Goal: Task Accomplishment & Management: Complete application form

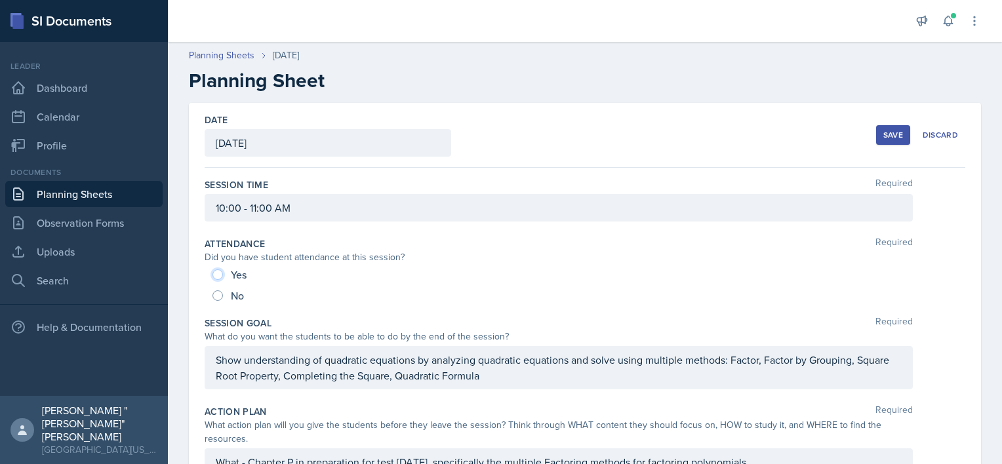
click at [218, 275] on input "Yes" at bounding box center [217, 275] width 10 height 10
radio input "true"
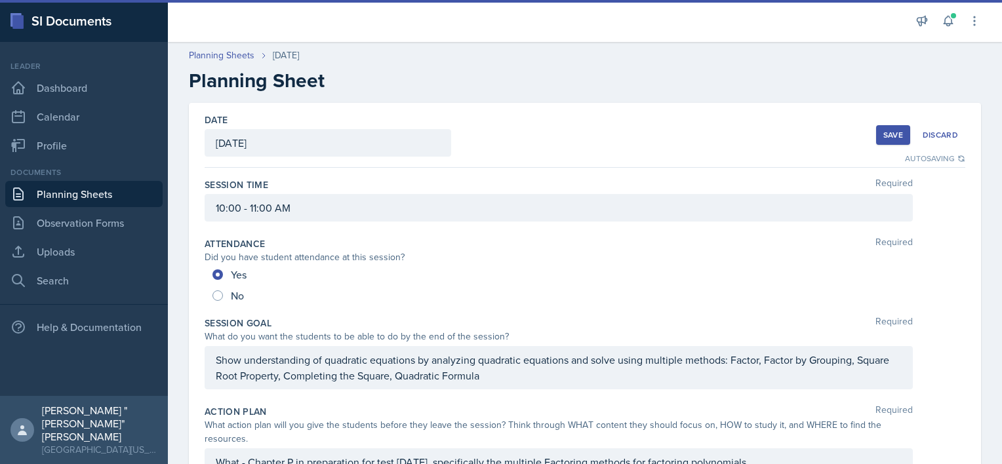
click at [230, 302] on div "No" at bounding box center [229, 295] width 34 height 21
click at [216, 298] on input "No" at bounding box center [217, 296] width 10 height 10
radio input "true"
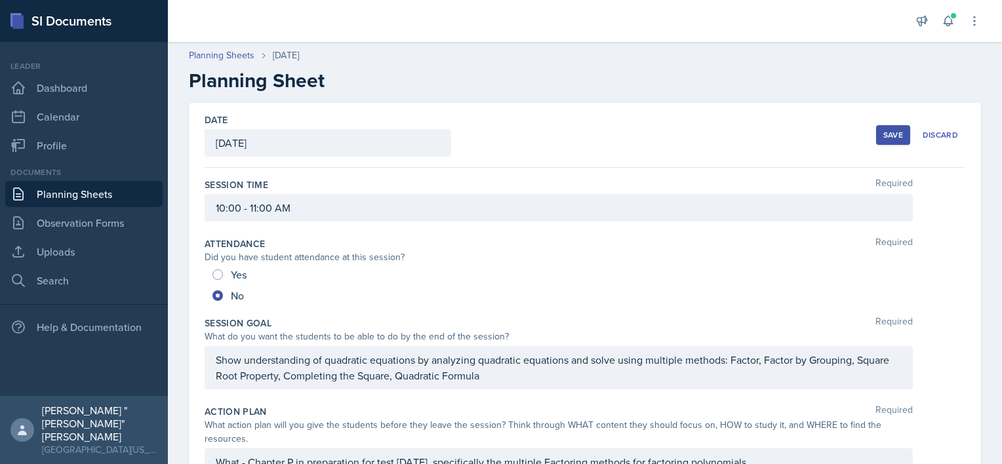
click at [108, 185] on link "Planning Sheets" at bounding box center [83, 194] width 157 height 26
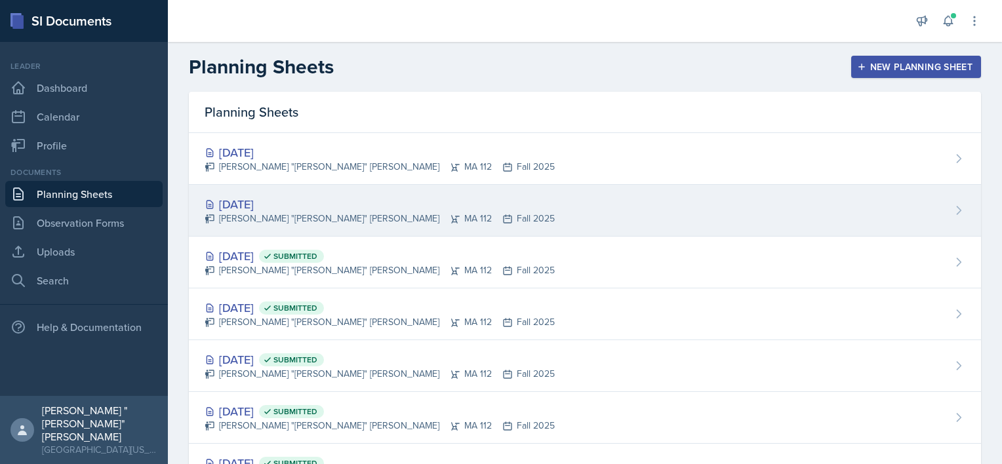
click at [258, 203] on div "[DATE]" at bounding box center [380, 204] width 350 height 18
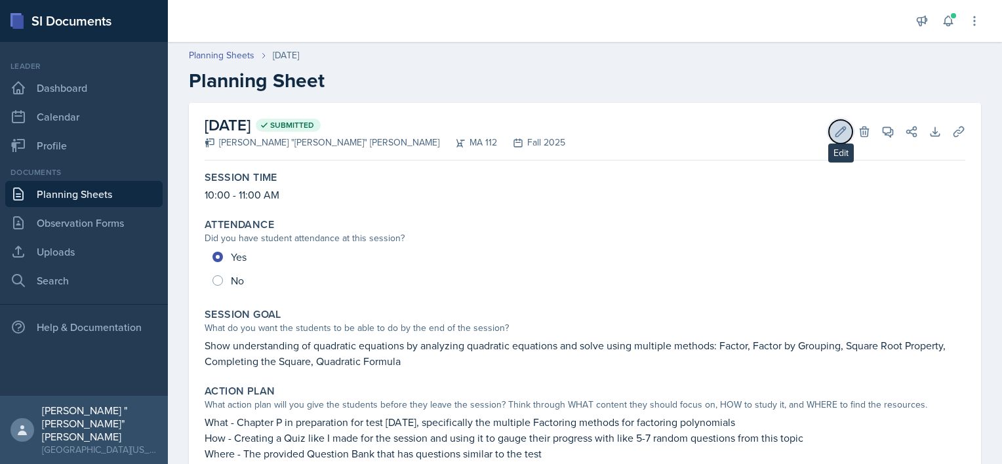
click at [834, 134] on icon at bounding box center [840, 131] width 13 height 13
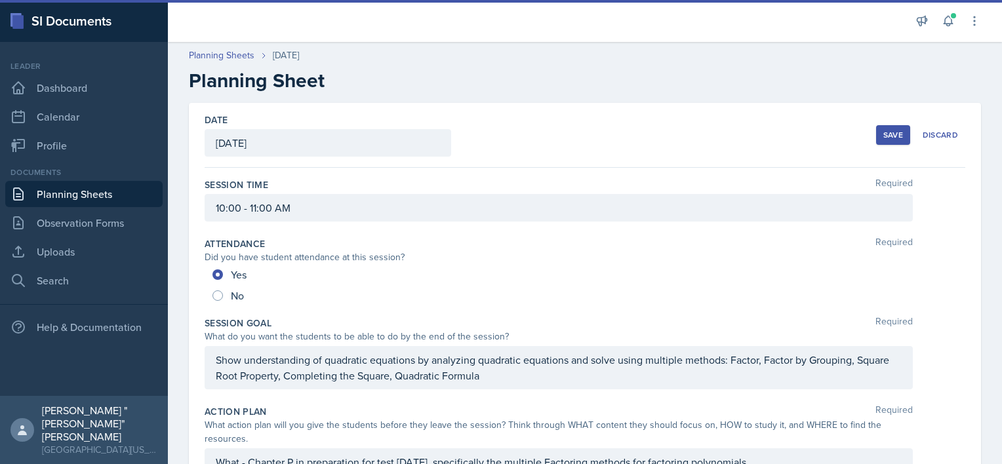
click at [113, 194] on link "Planning Sheets" at bounding box center [83, 194] width 157 height 26
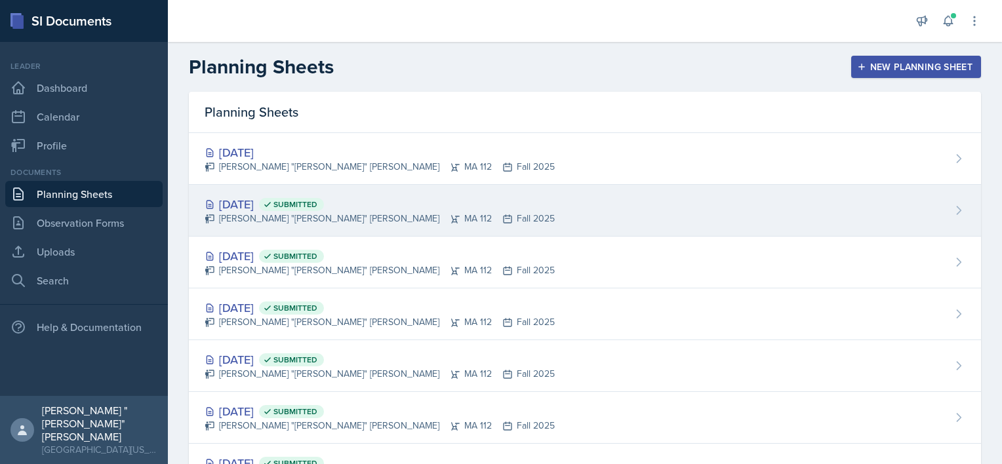
click at [271, 207] on div "Sep 3rd, 2025 Submitted" at bounding box center [380, 204] width 350 height 18
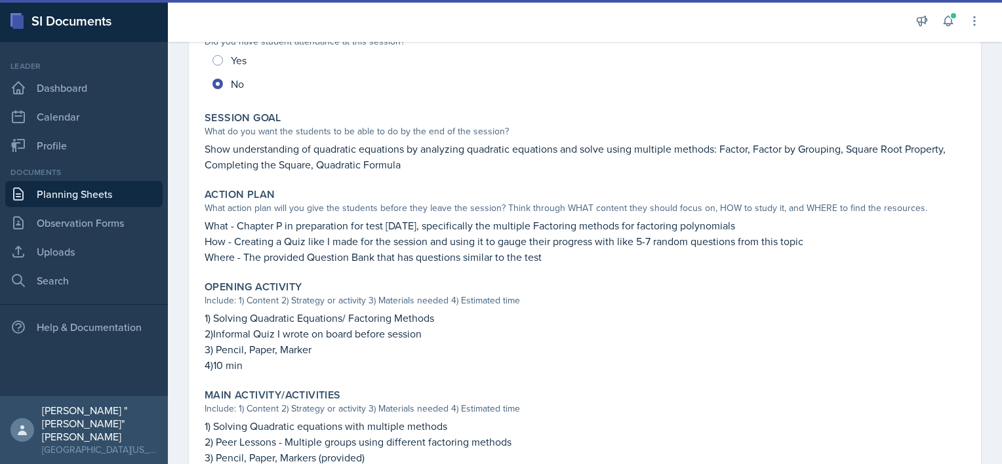
scroll to position [433, 0]
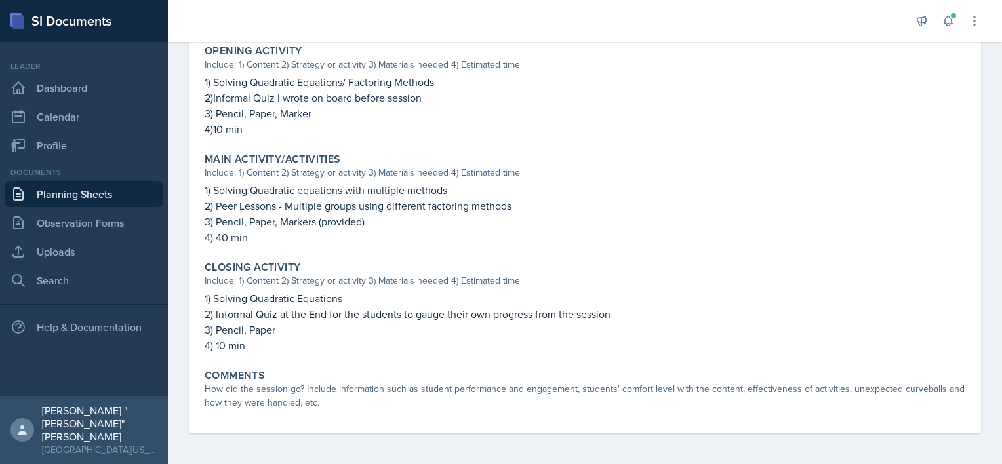
click at [412, 377] on div "Comments" at bounding box center [585, 375] width 761 height 13
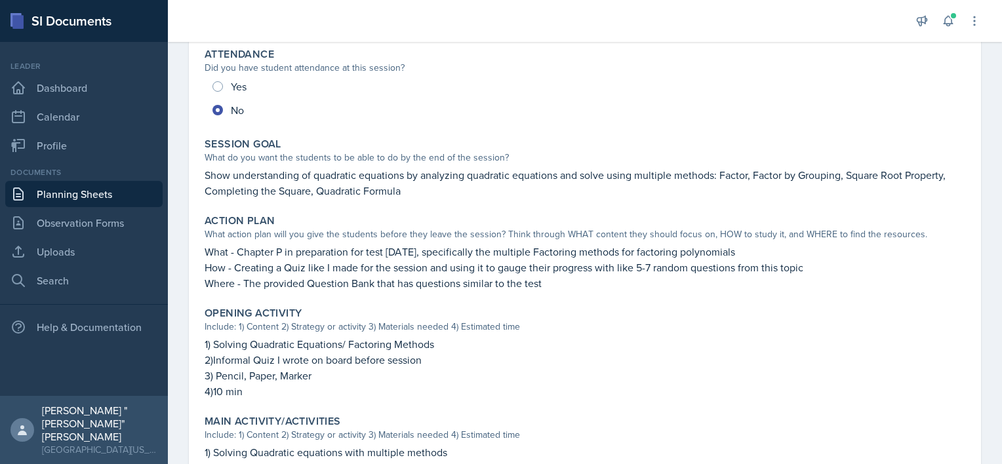
scroll to position [0, 0]
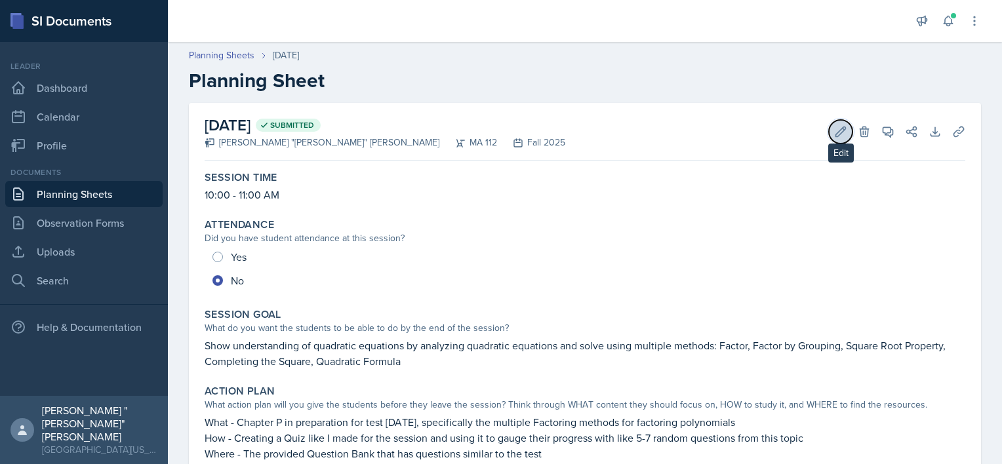
click at [829, 139] on button "Edit" at bounding box center [841, 132] width 24 height 24
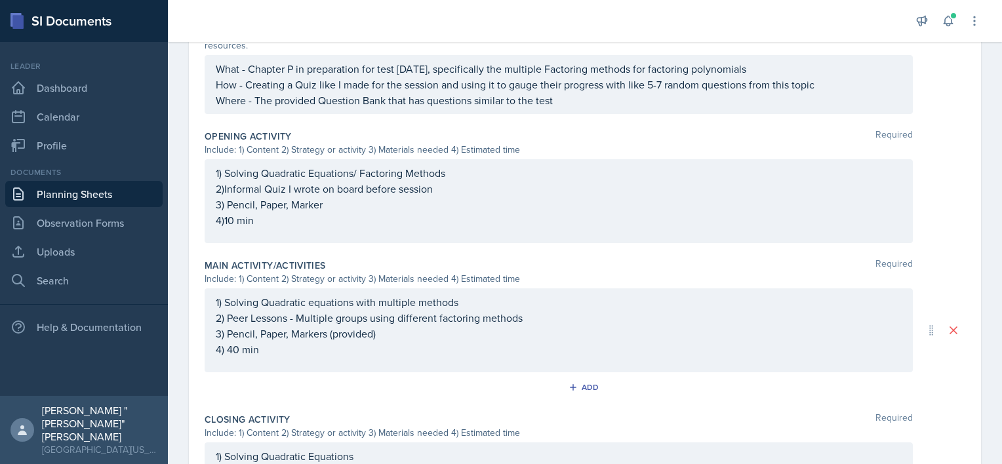
scroll to position [593, 0]
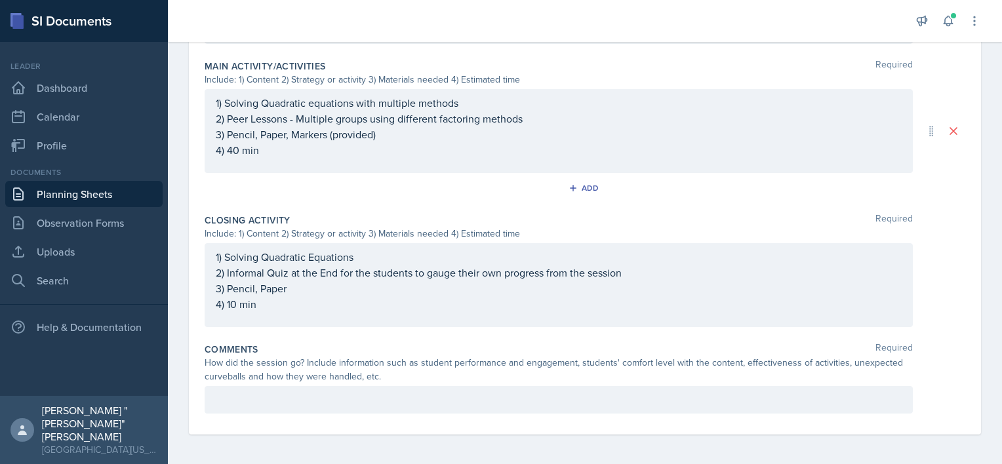
click at [326, 394] on p at bounding box center [559, 400] width 686 height 16
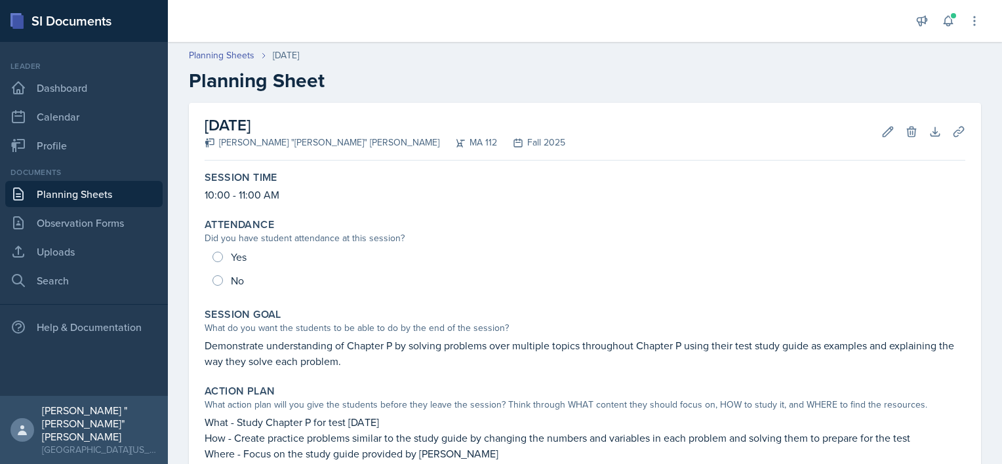
click at [140, 186] on div "Documents Planning Sheets Observation Forms Uploads Search" at bounding box center [83, 230] width 157 height 127
click at [140, 186] on link "Planning Sheets" at bounding box center [83, 194] width 157 height 26
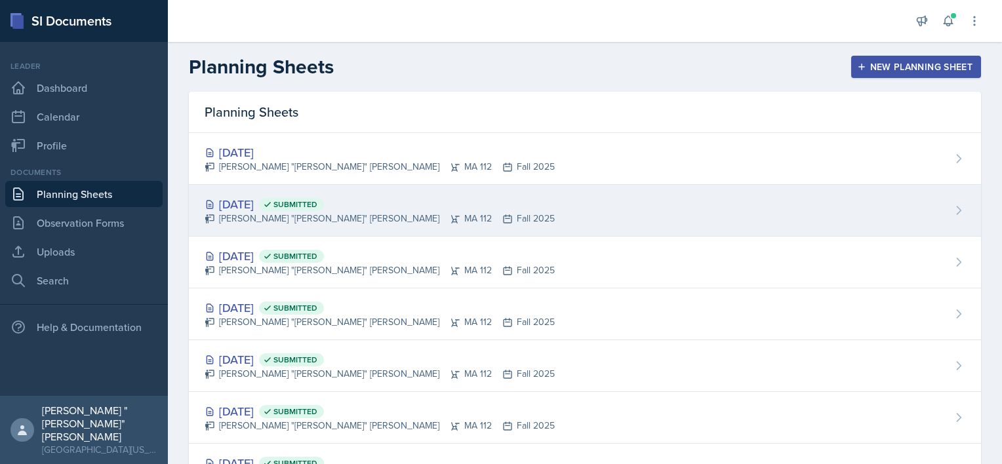
click at [275, 210] on div "[DATE] Submitted" at bounding box center [380, 204] width 350 height 18
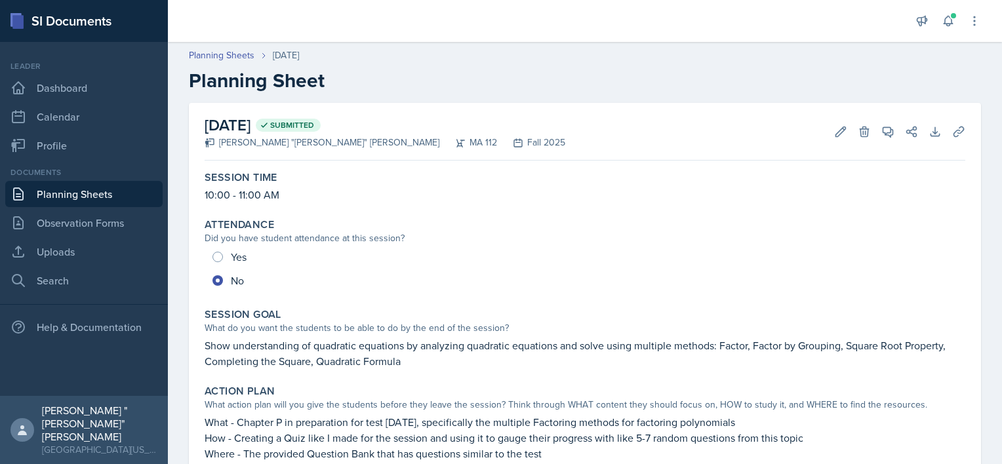
click at [87, 185] on link "Planning Sheets" at bounding box center [83, 194] width 157 height 26
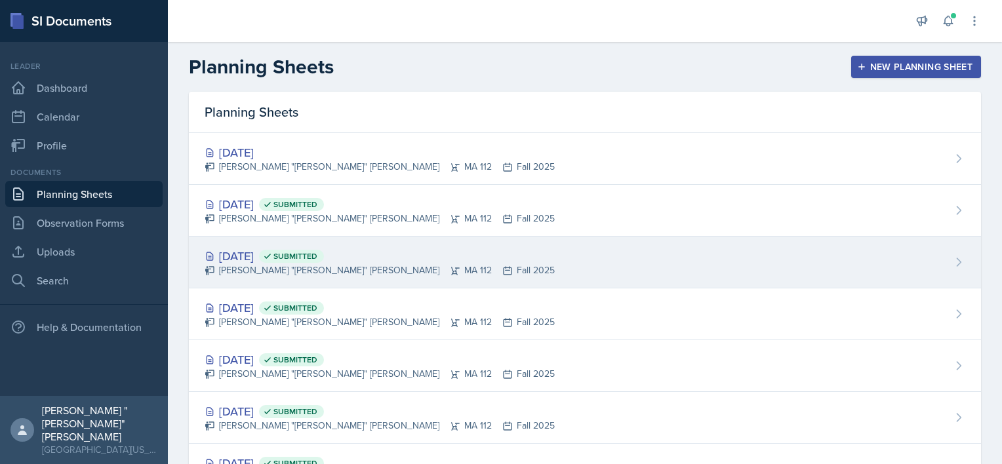
click at [248, 251] on div "[DATE] Submitted" at bounding box center [380, 256] width 350 height 18
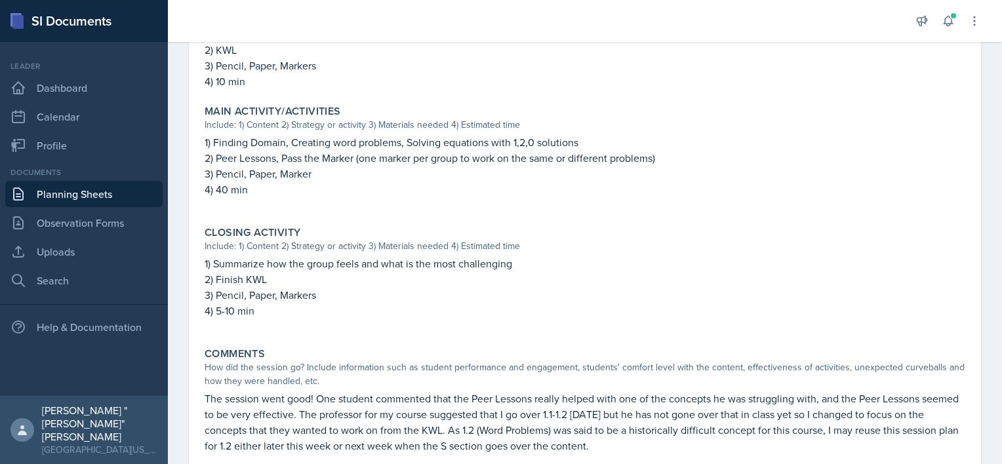
scroll to position [506, 0]
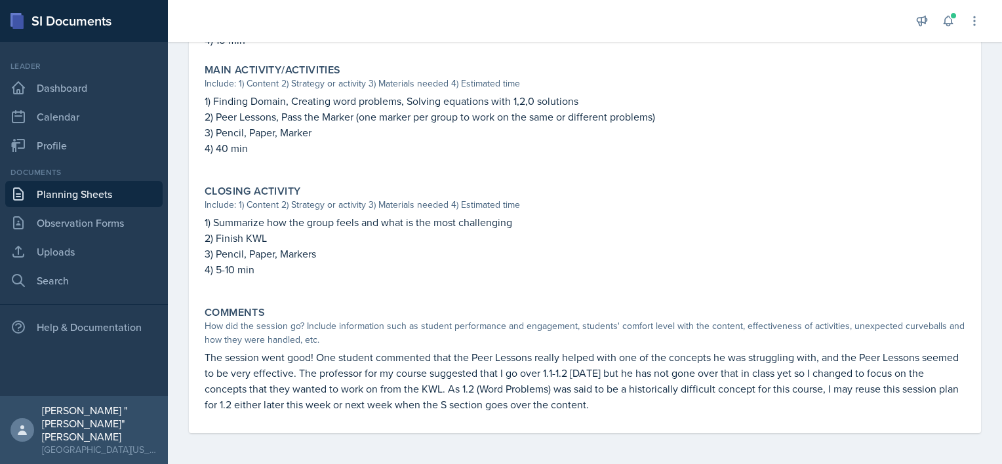
click at [46, 186] on link "Planning Sheets" at bounding box center [83, 194] width 157 height 26
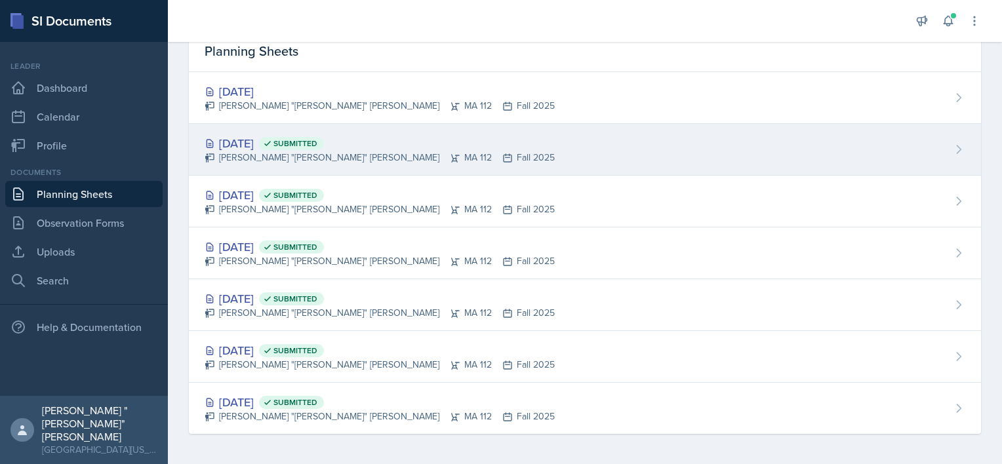
click at [317, 143] on span "Submitted" at bounding box center [295, 143] width 44 height 10
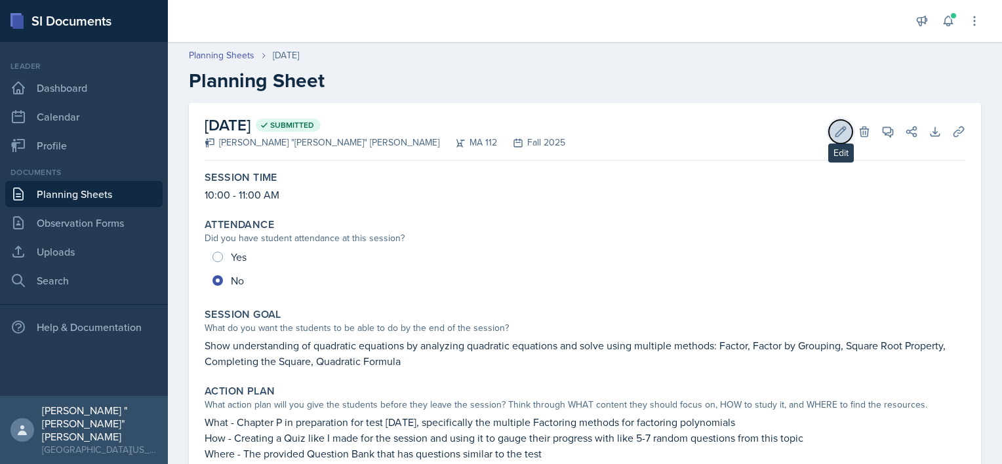
click at [835, 126] on icon at bounding box center [840, 131] width 13 height 13
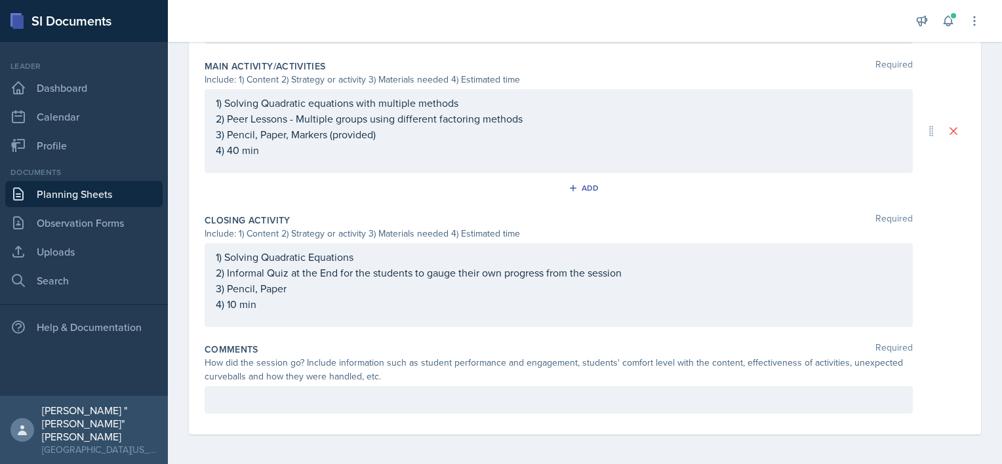
click at [431, 396] on p at bounding box center [559, 400] width 686 height 16
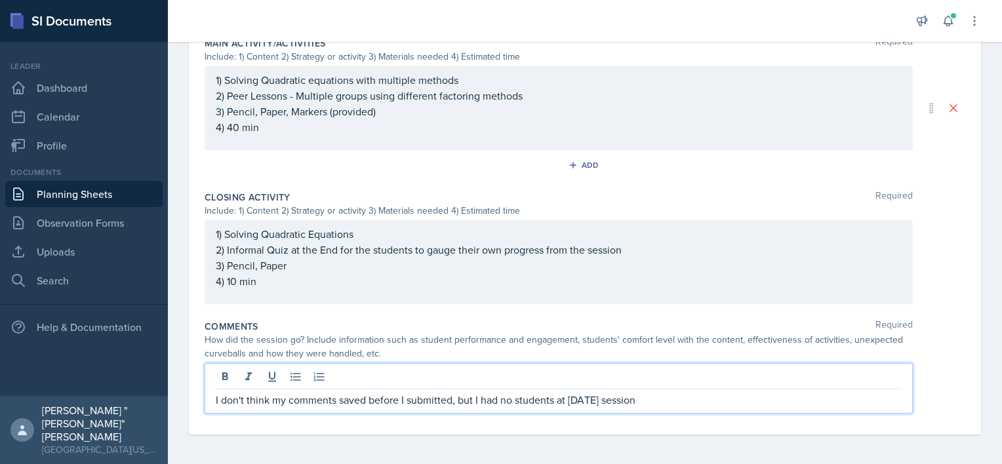
click at [702, 395] on p "I don't think my comments saved before I submitted, but I had no students at [D…" at bounding box center [559, 400] width 686 height 16
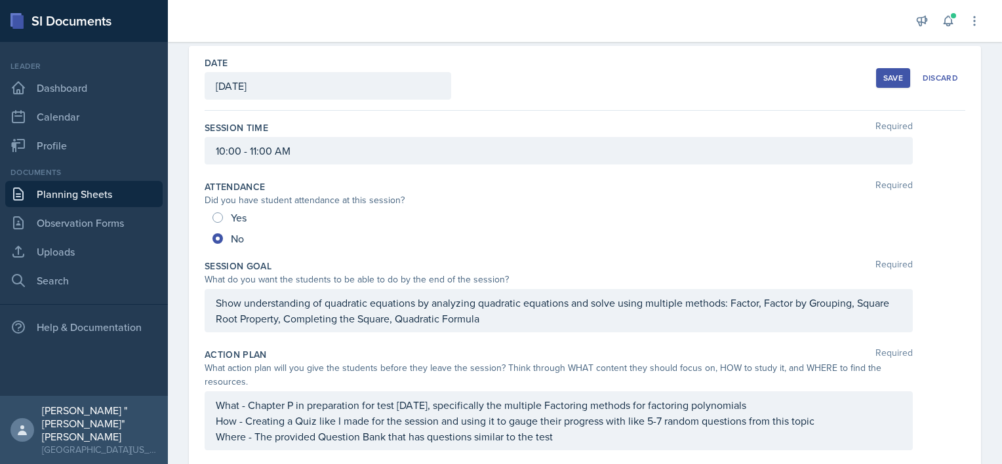
scroll to position [0, 0]
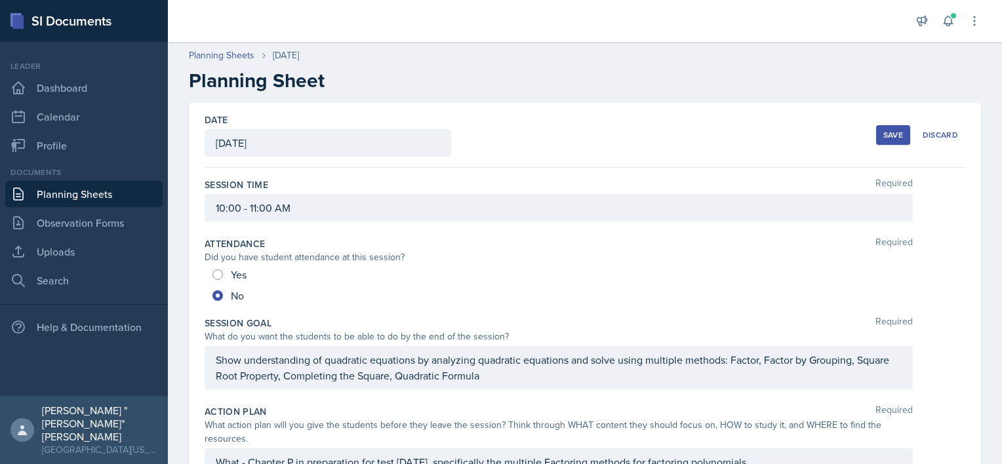
click at [883, 133] on div "Save" at bounding box center [893, 135] width 20 height 10
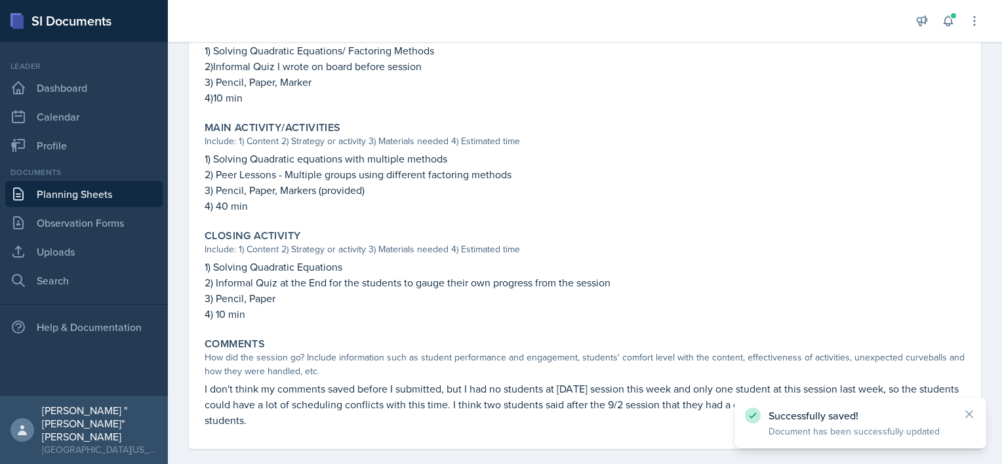
scroll to position [480, 0]
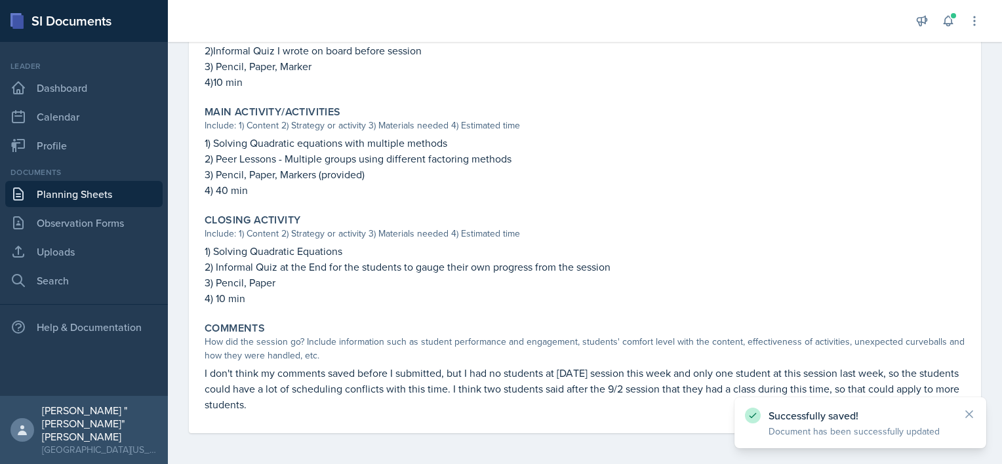
click at [49, 195] on link "Planning Sheets" at bounding box center [83, 194] width 157 height 26
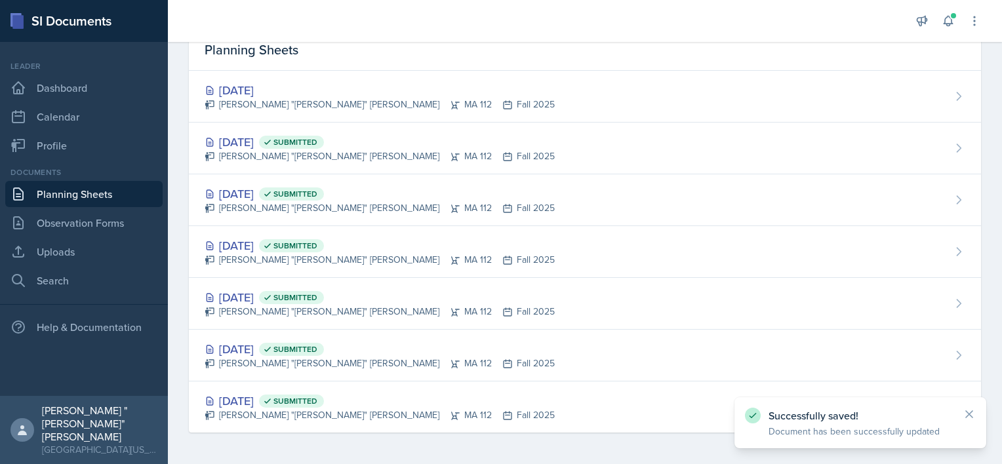
scroll to position [61, 0]
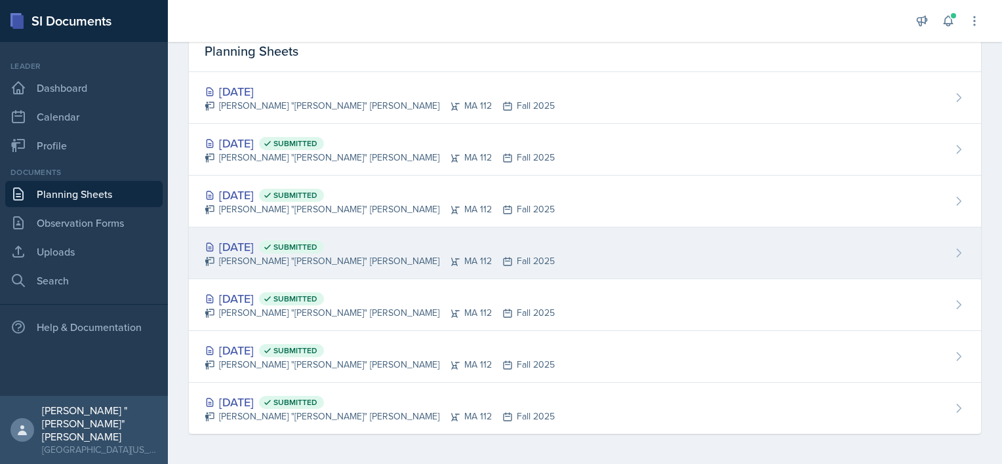
click at [249, 258] on div "[PERSON_NAME] "[PERSON_NAME]" [PERSON_NAME] MA 112 Fall 2025" at bounding box center [380, 261] width 350 height 14
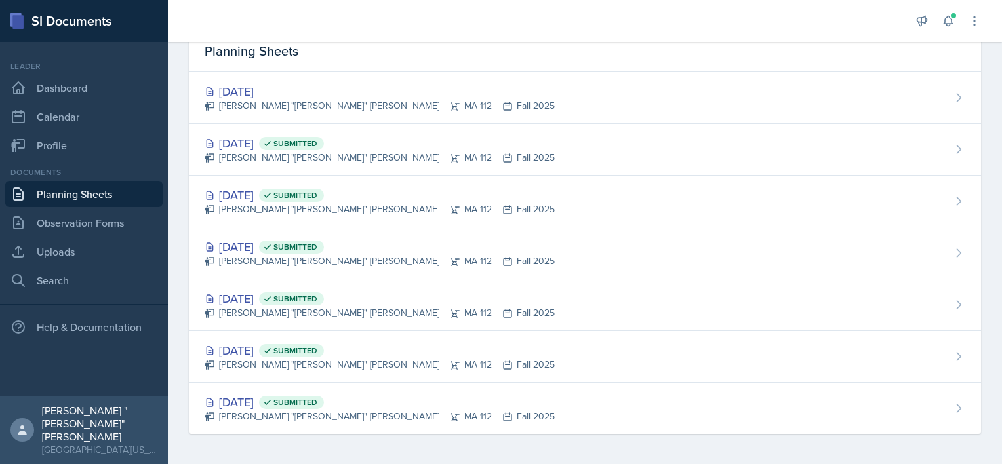
drag, startPoint x: 249, startPoint y: 258, endPoint x: 257, endPoint y: 255, distance: 8.5
click at [253, 257] on main "Planning Sheets New Planning Sheet Planning Sheets [DATE] [PERSON_NAME] "[PERSO…" at bounding box center [585, 253] width 834 height 422
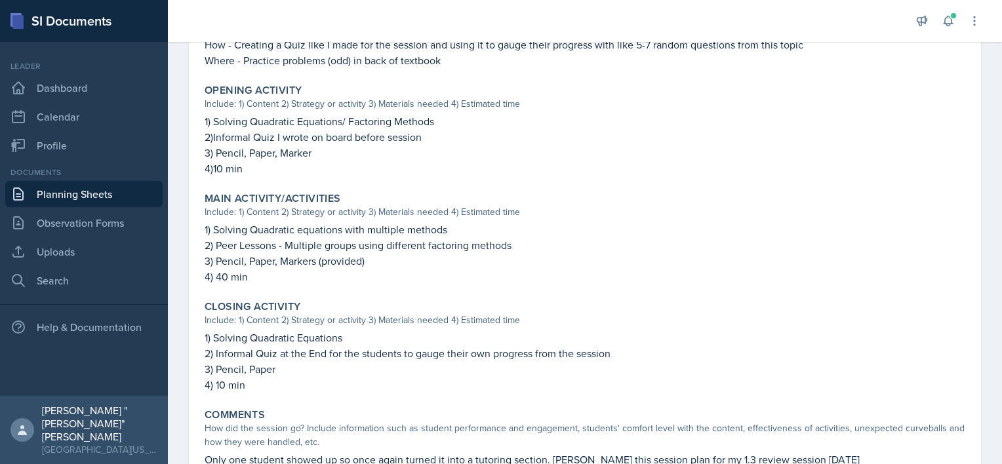
scroll to position [449, 0]
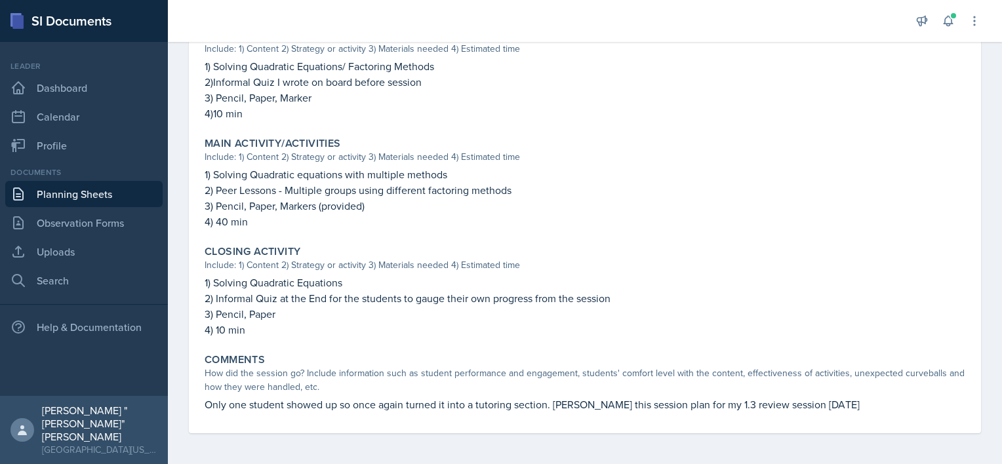
click at [115, 197] on link "Planning Sheets" at bounding box center [83, 194] width 157 height 26
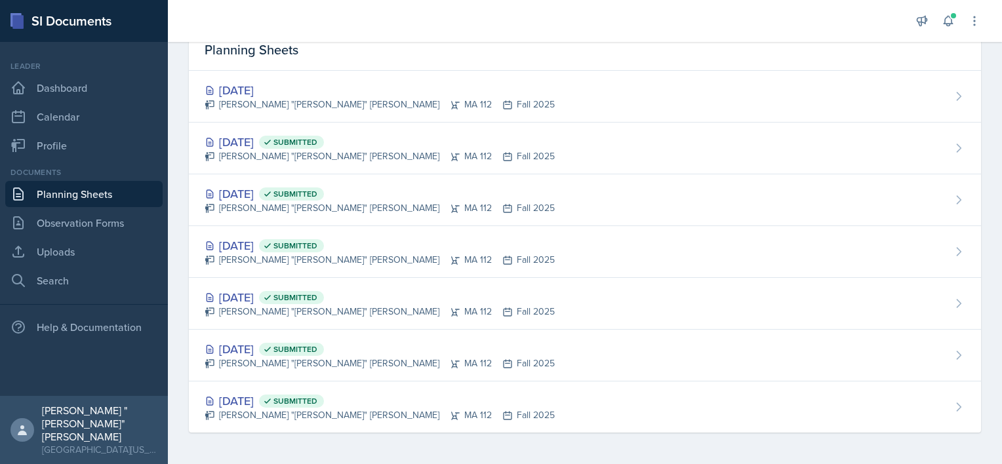
scroll to position [61, 0]
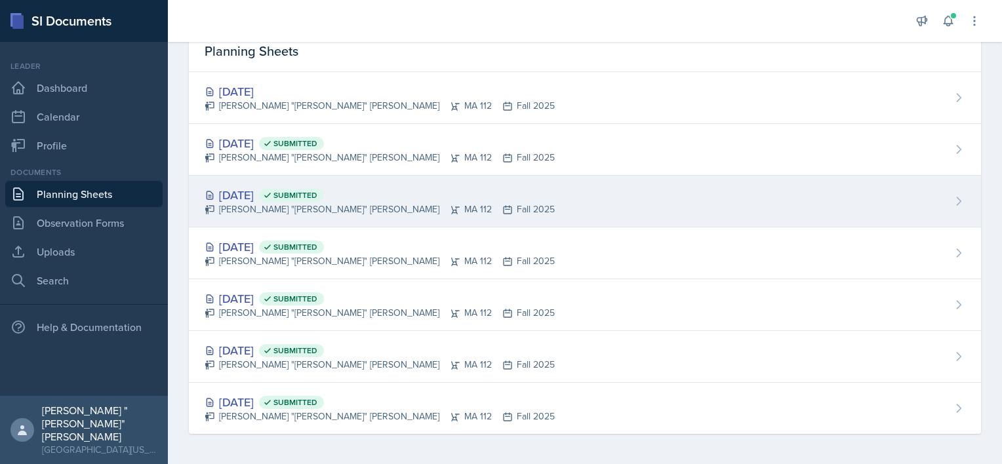
click at [272, 196] on icon at bounding box center [267, 195] width 9 height 9
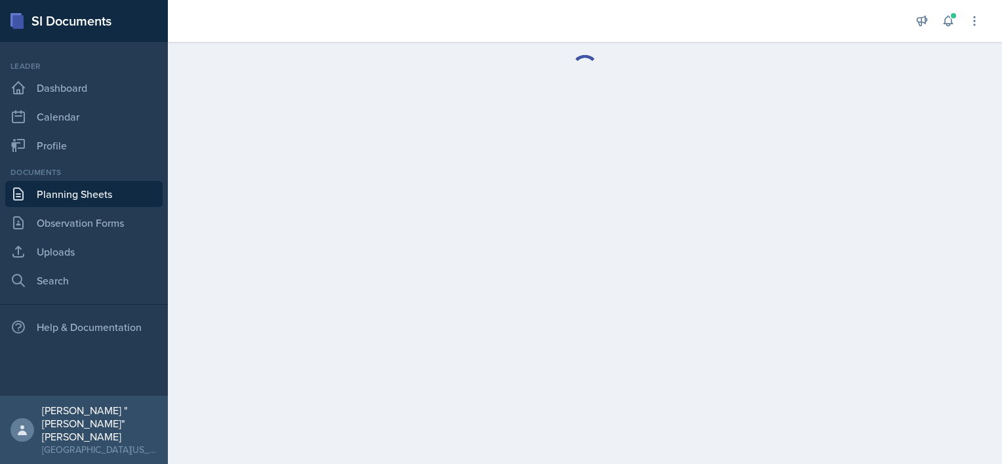
click at [307, 196] on main at bounding box center [585, 253] width 834 height 422
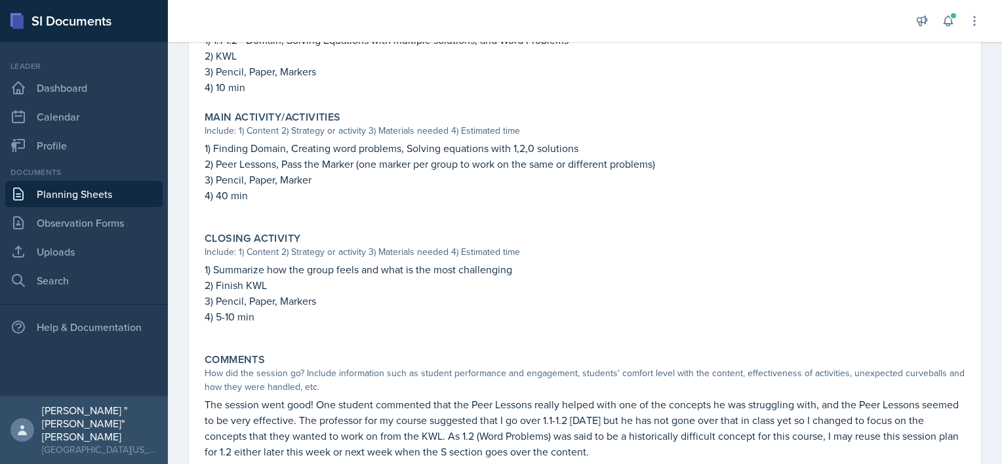
scroll to position [506, 0]
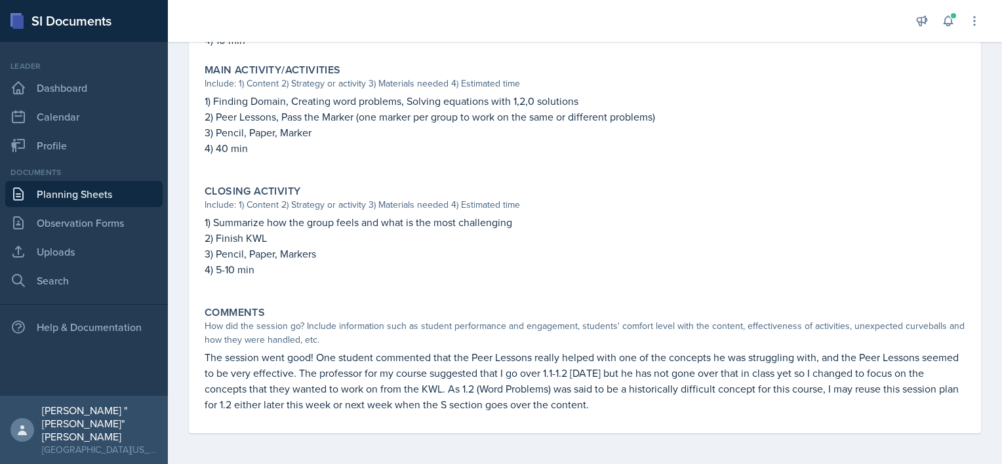
click at [92, 188] on link "Planning Sheets" at bounding box center [83, 194] width 157 height 26
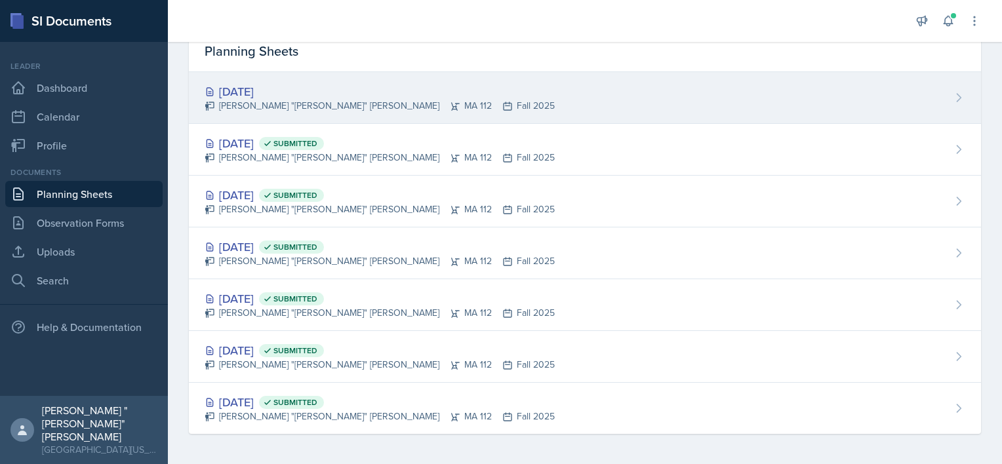
click at [472, 102] on div "[DATE] [PERSON_NAME] "[PERSON_NAME]" [PERSON_NAME] MA 112 Fall 2025" at bounding box center [585, 98] width 792 height 52
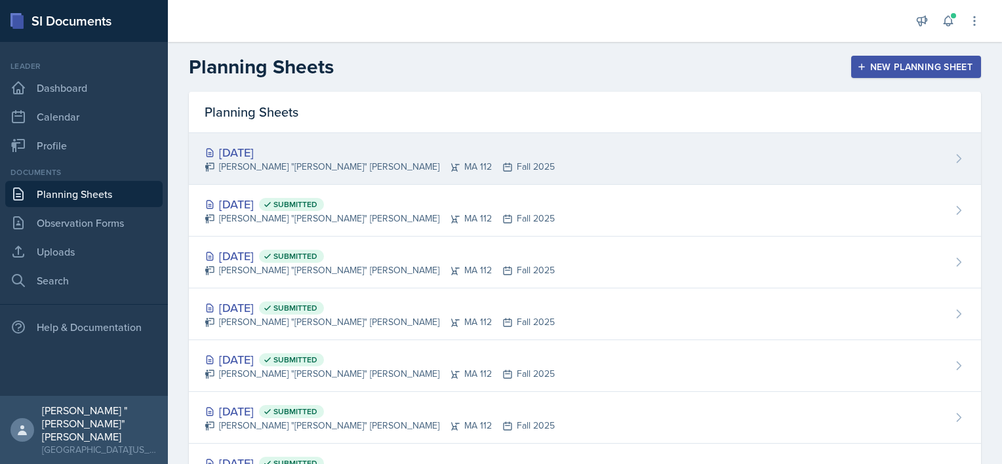
click at [472, 102] on main "Planning Sheets New Planning Sheet Planning Sheets [DATE] [PERSON_NAME] "[PERSO…" at bounding box center [585, 253] width 834 height 422
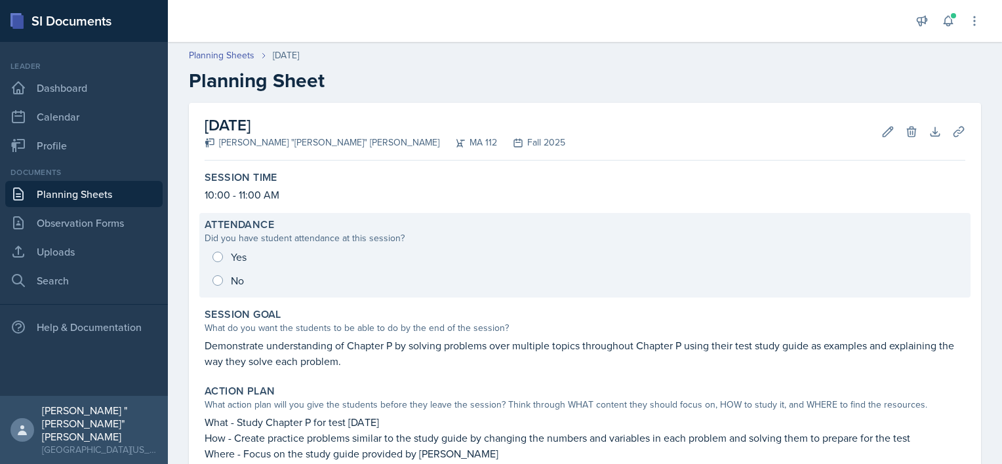
click at [230, 258] on div "Yes No" at bounding box center [585, 268] width 761 height 47
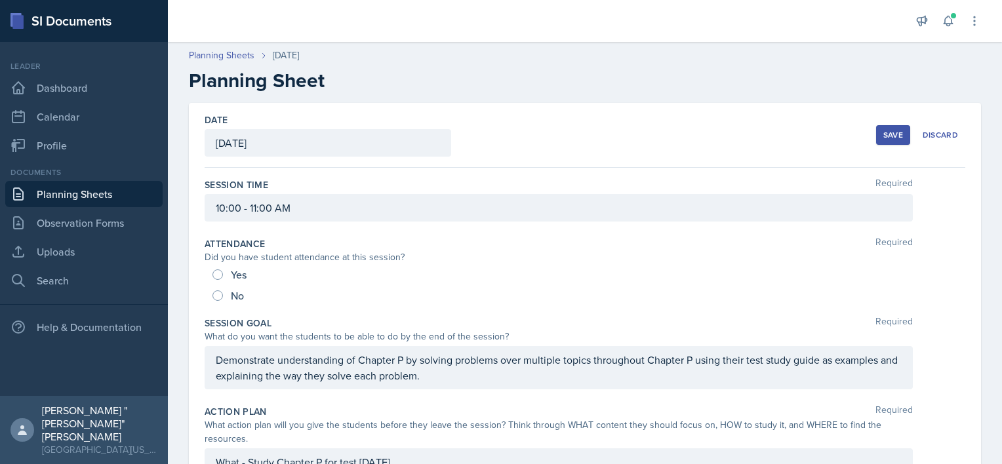
click at [211, 270] on div "Yes No" at bounding box center [585, 285] width 761 height 42
click at [220, 277] on input "Yes" at bounding box center [217, 275] width 10 height 10
radio input "true"
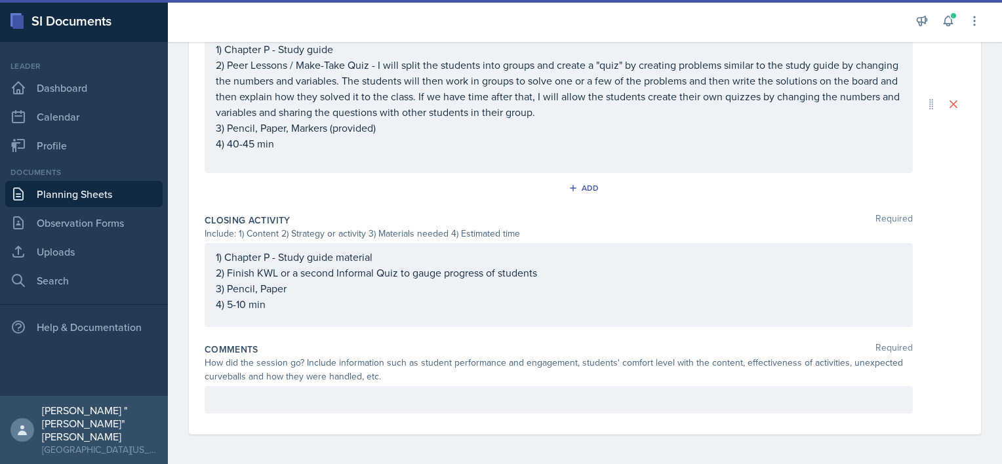
scroll to position [685, 0]
click at [292, 399] on p at bounding box center [559, 398] width 686 height 16
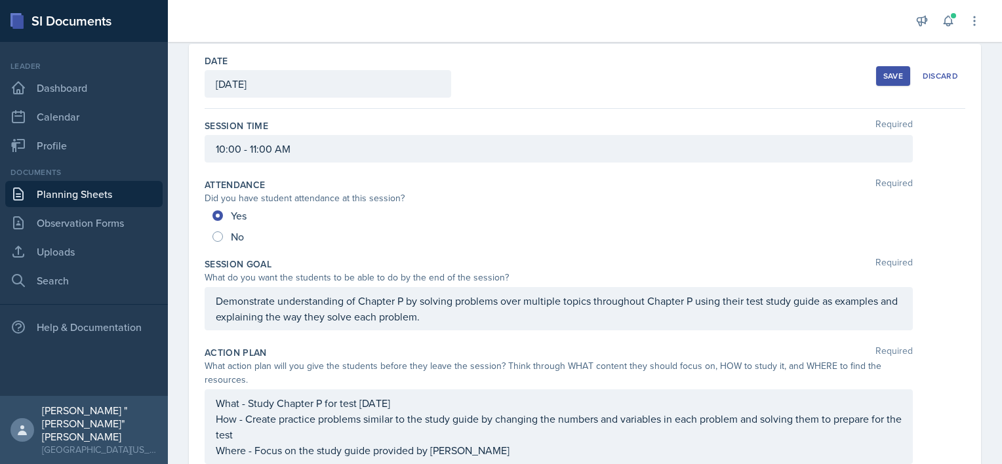
scroll to position [0, 0]
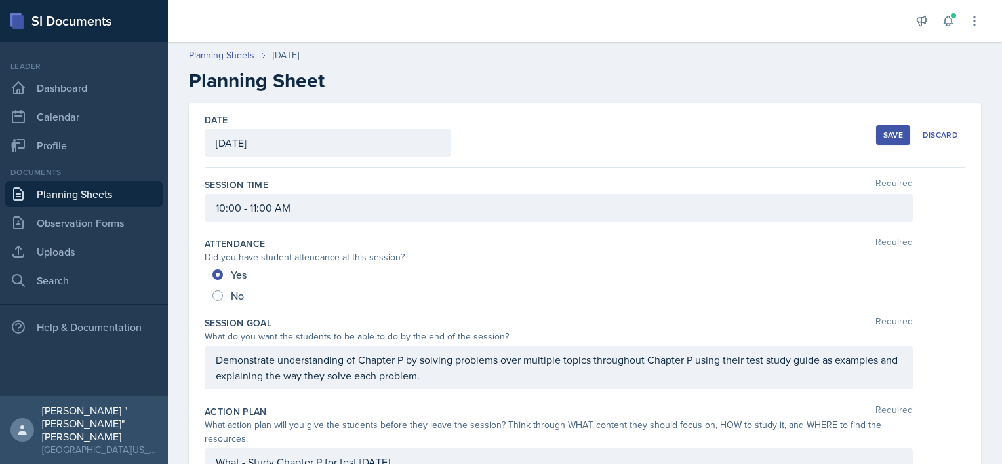
click at [886, 132] on div "Save" at bounding box center [893, 135] width 20 height 10
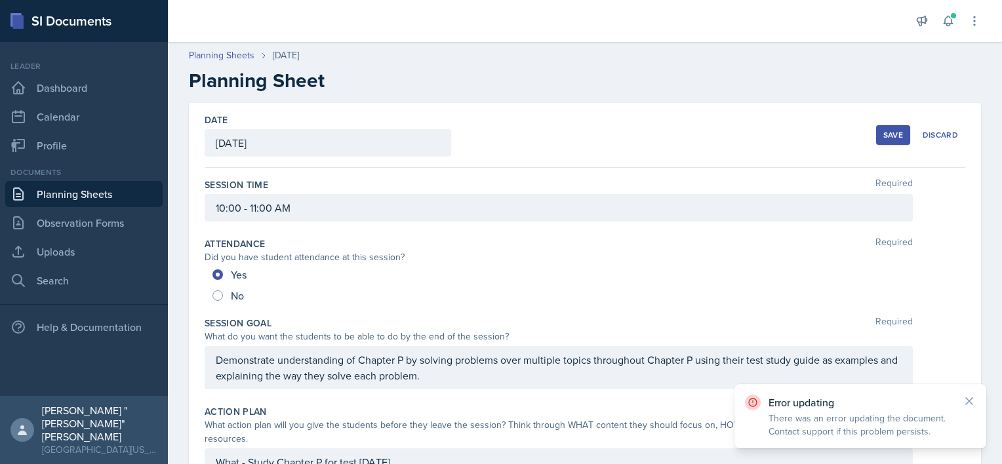
click at [883, 131] on div "Save" at bounding box center [893, 135] width 20 height 10
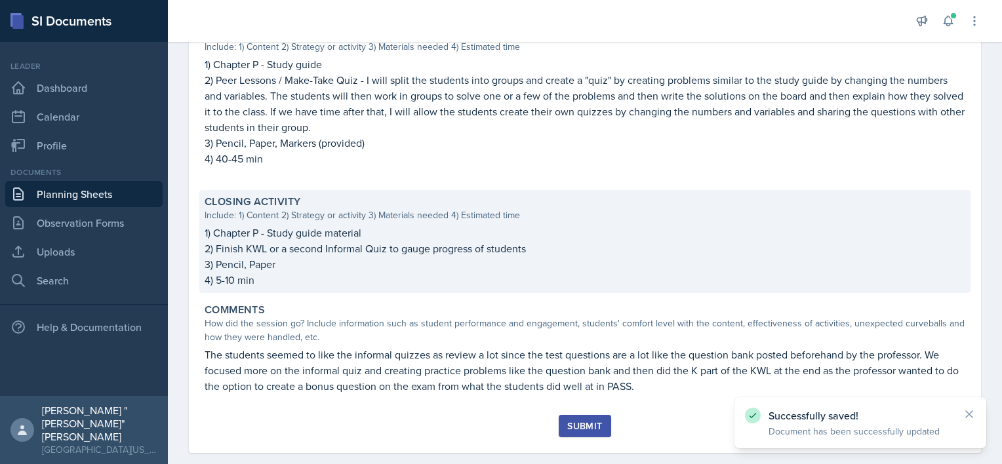
scroll to position [578, 0]
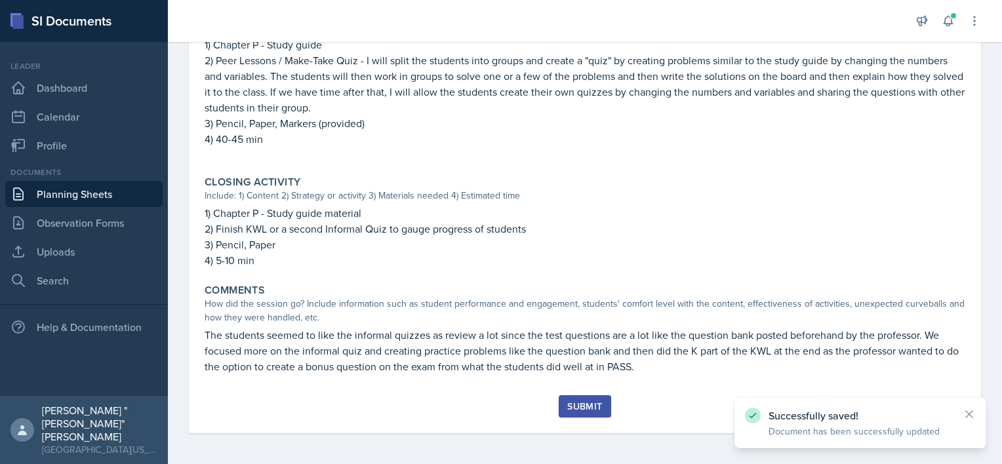
click at [586, 403] on div "Submit" at bounding box center [584, 406] width 35 height 10
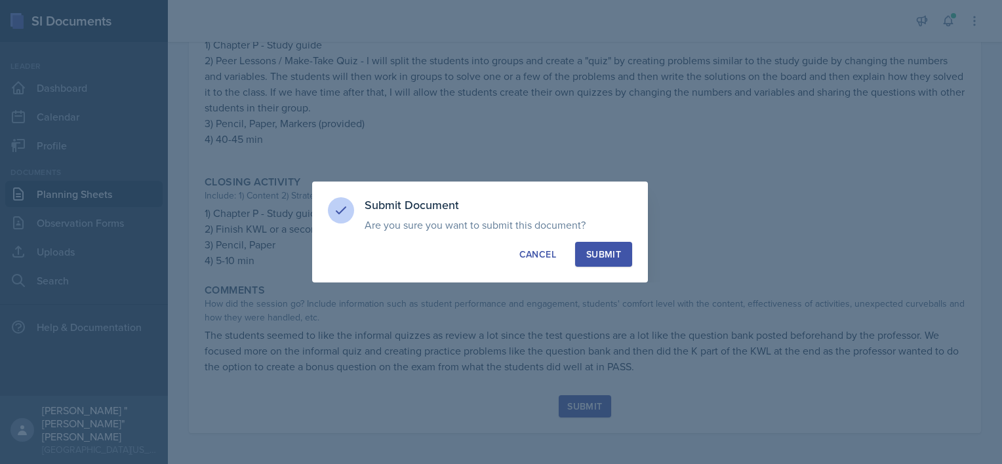
click at [612, 252] on div "Submit" at bounding box center [603, 254] width 35 height 13
radio input "true"
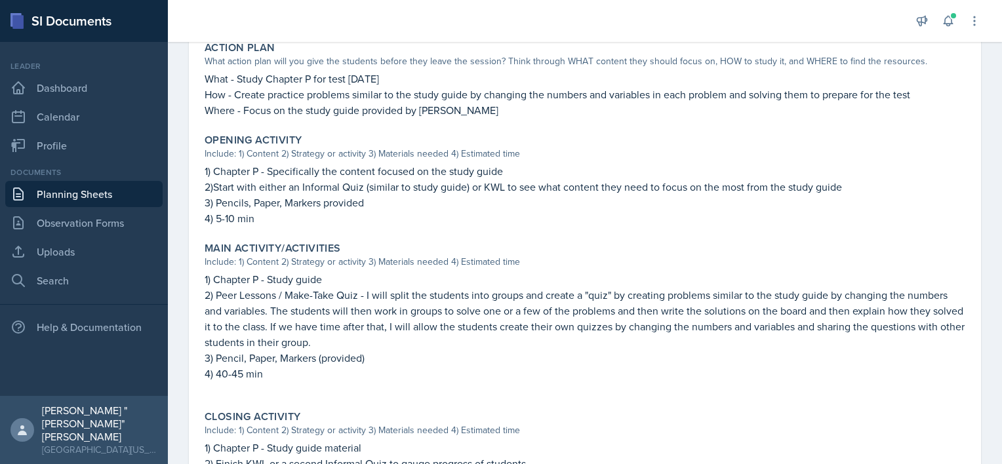
click at [43, 184] on link "Planning Sheets" at bounding box center [83, 194] width 157 height 26
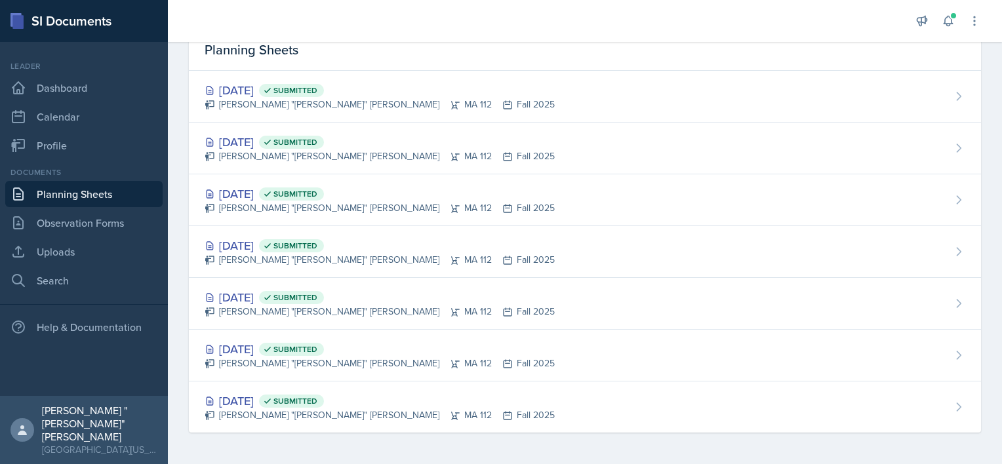
scroll to position [61, 0]
